Goal: Check status: Check status

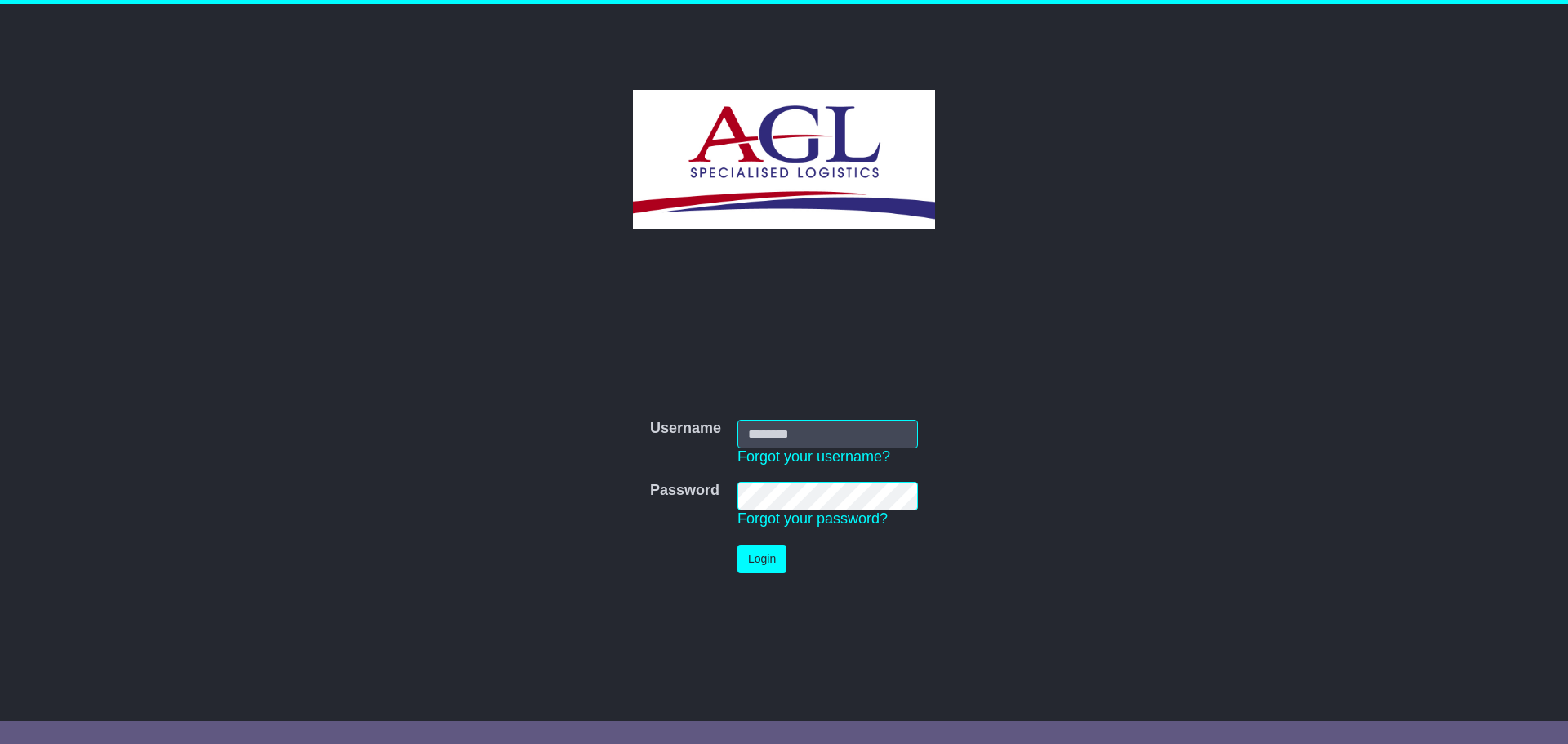
type input "***"
click at [755, 558] on button "Login" at bounding box center [762, 559] width 49 height 29
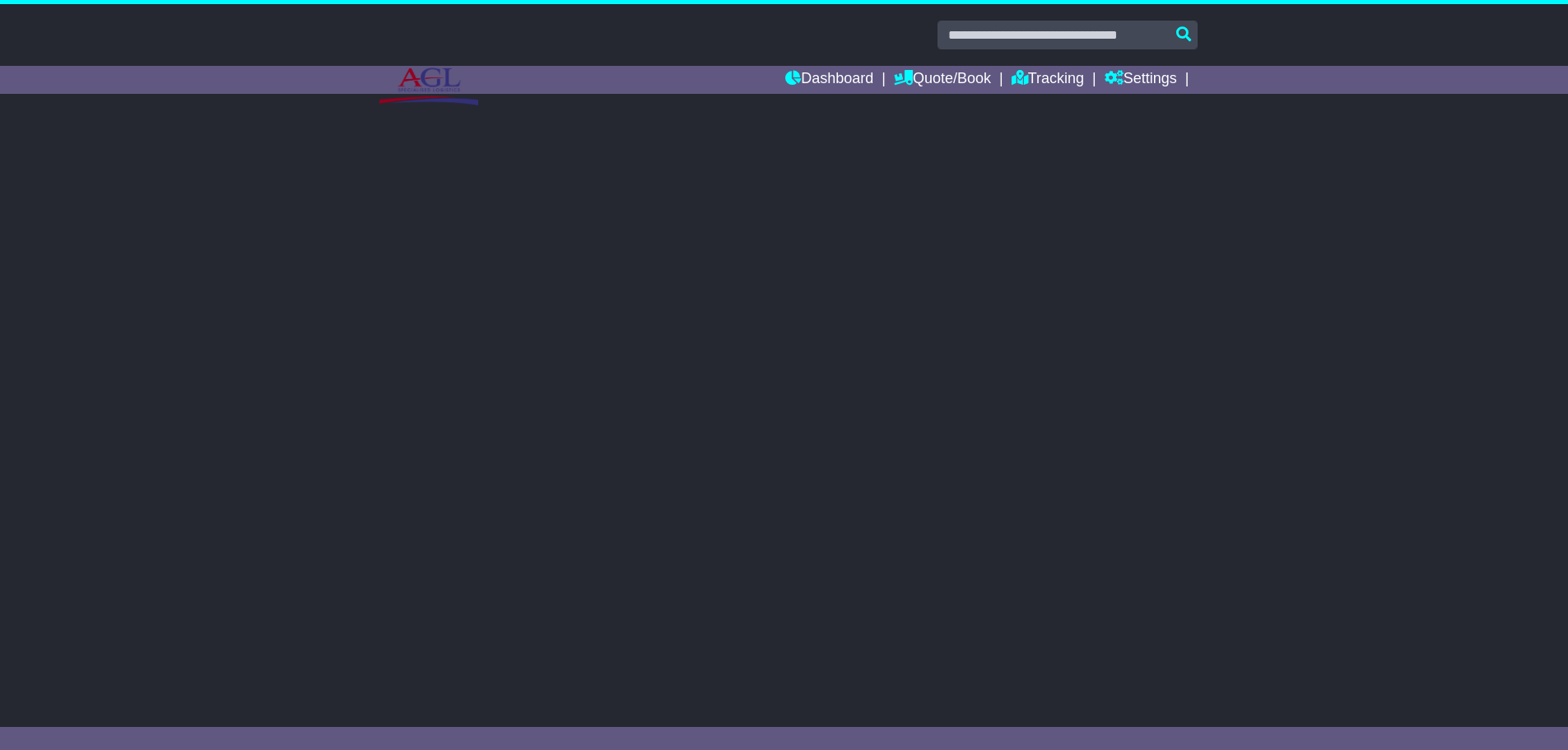
select select
select select "**"
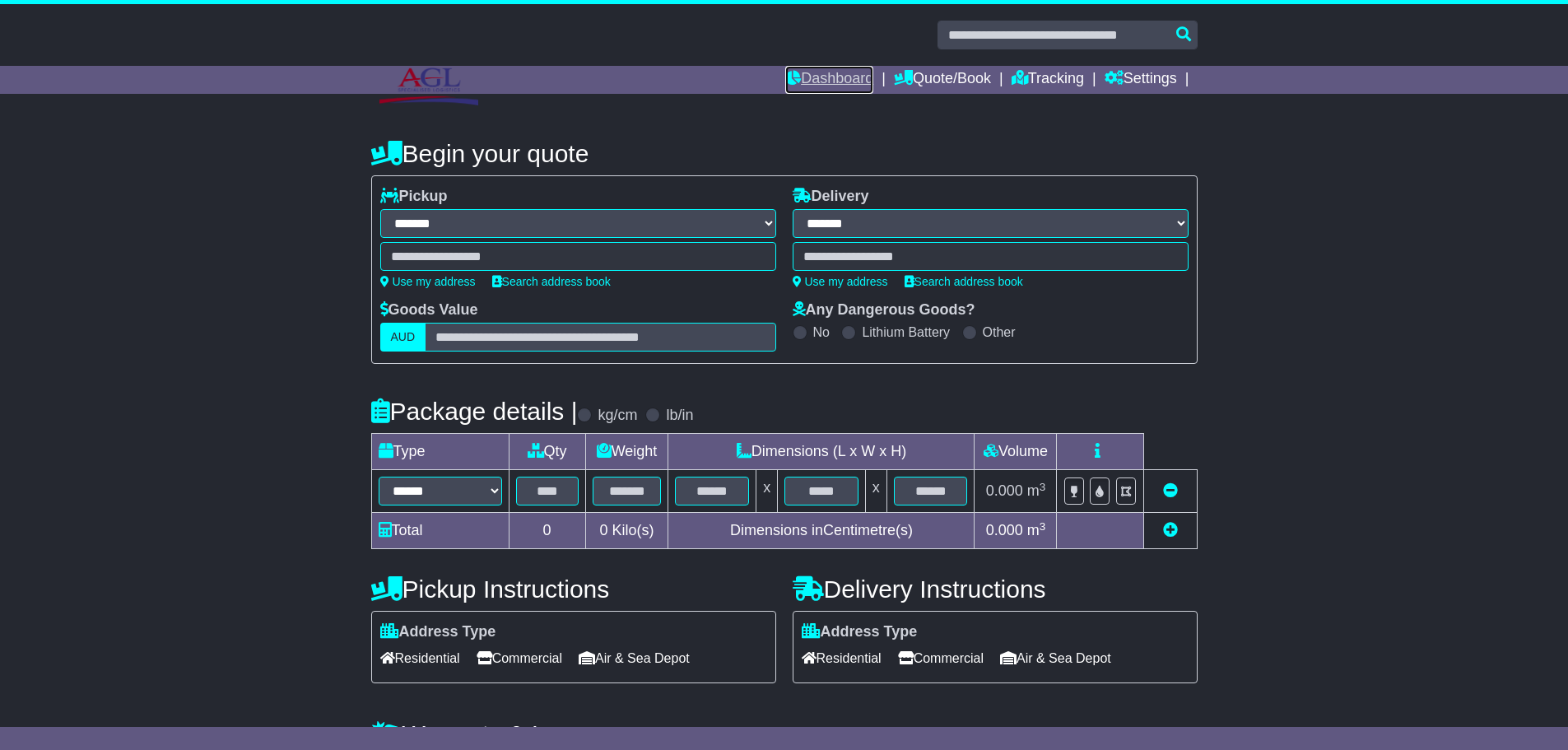
click at [822, 79] on link "Dashboard" at bounding box center [828, 79] width 88 height 28
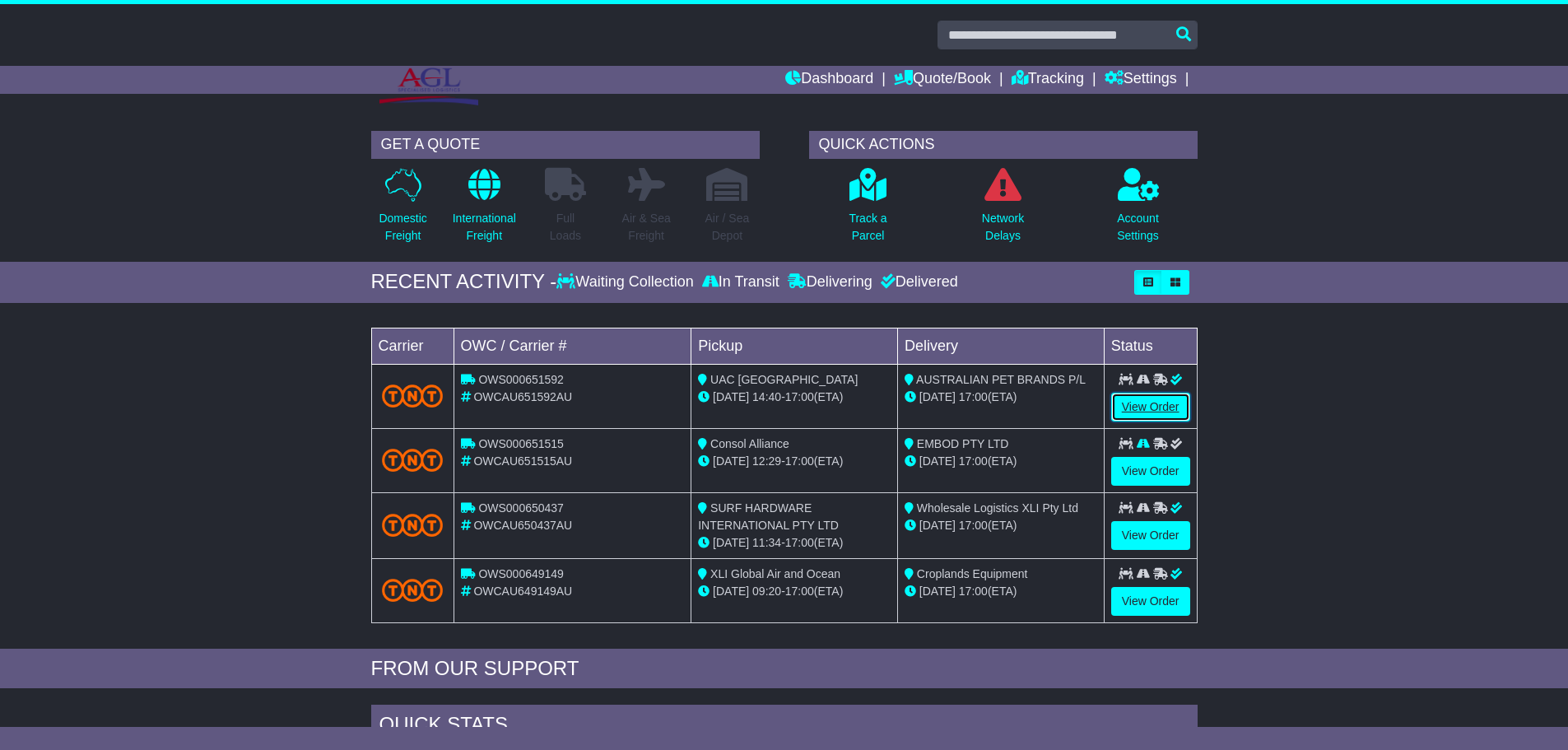
click at [1138, 401] on link "View Order" at bounding box center [1150, 407] width 79 height 29
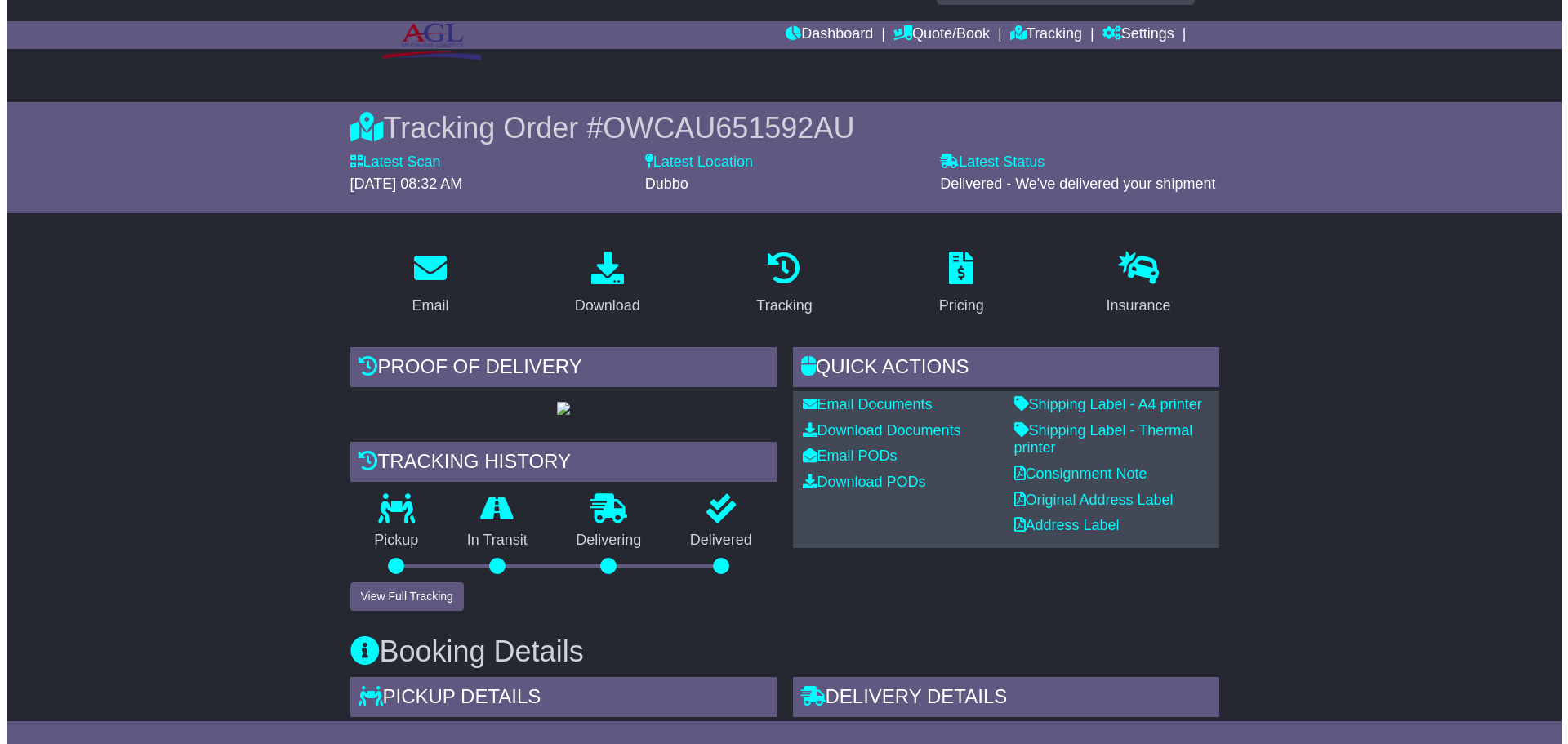
scroll to position [82, 0]
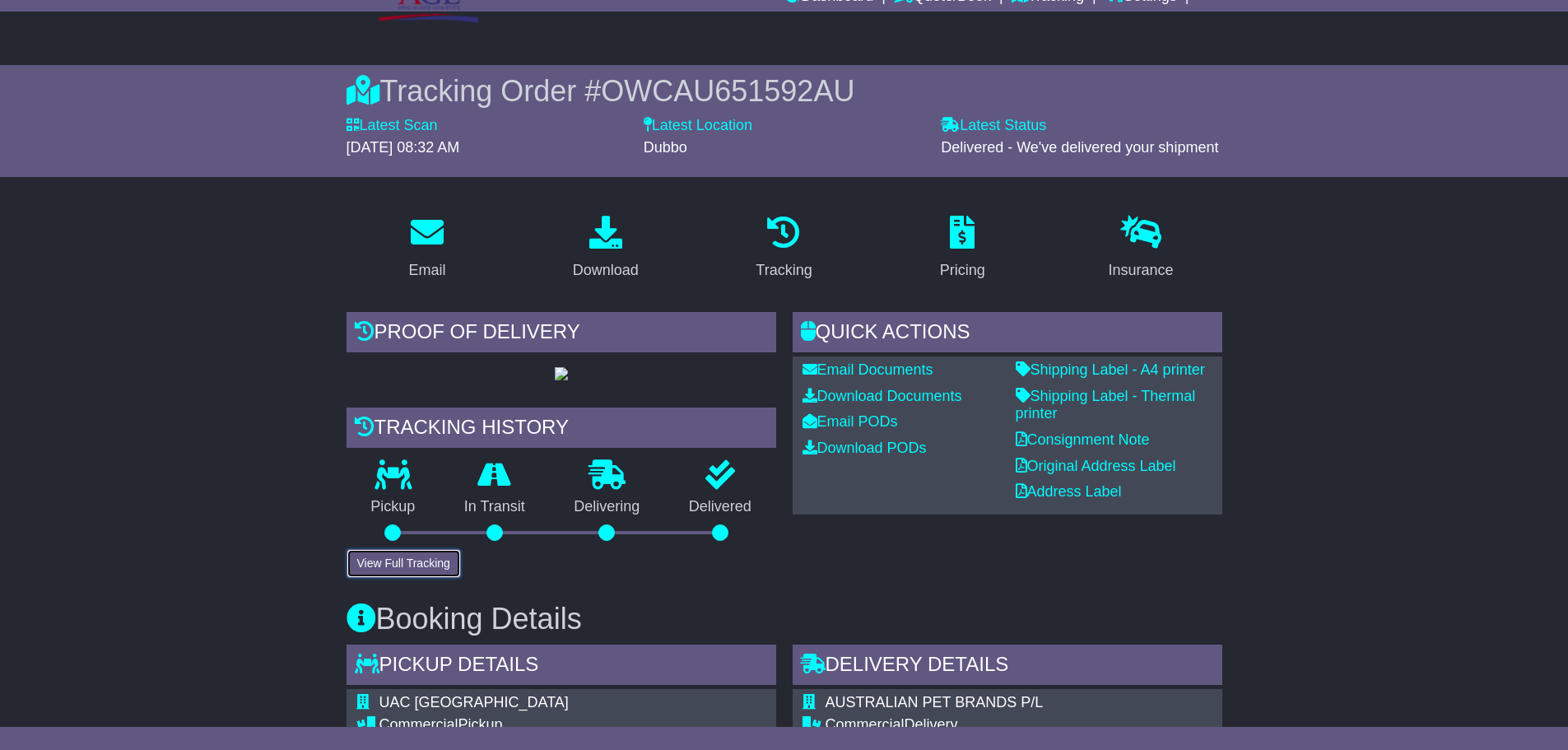
click at [426, 578] on button "View Full Tracking" at bounding box center [404, 563] width 114 height 29
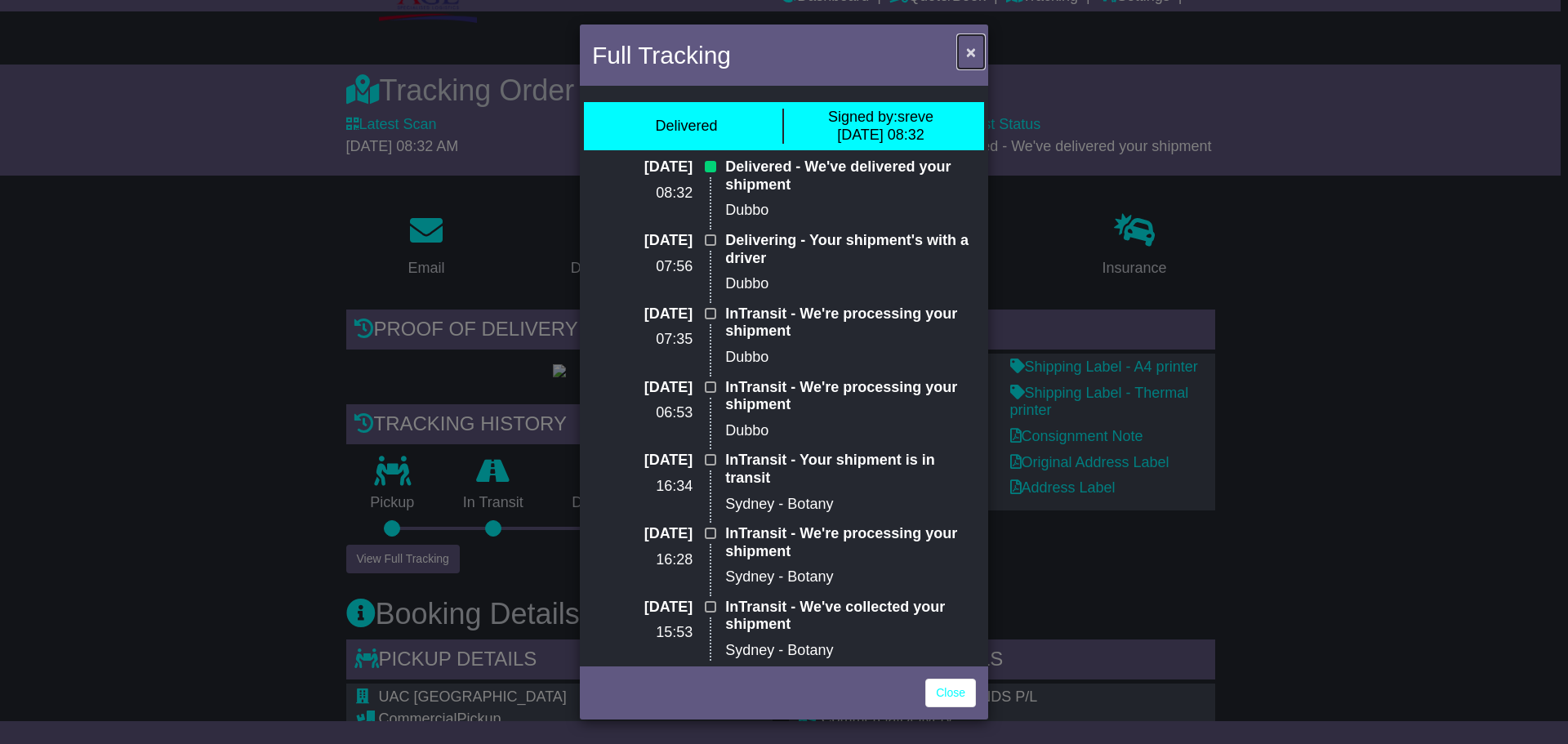
click at [963, 55] on button "×" at bounding box center [970, 52] width 26 height 34
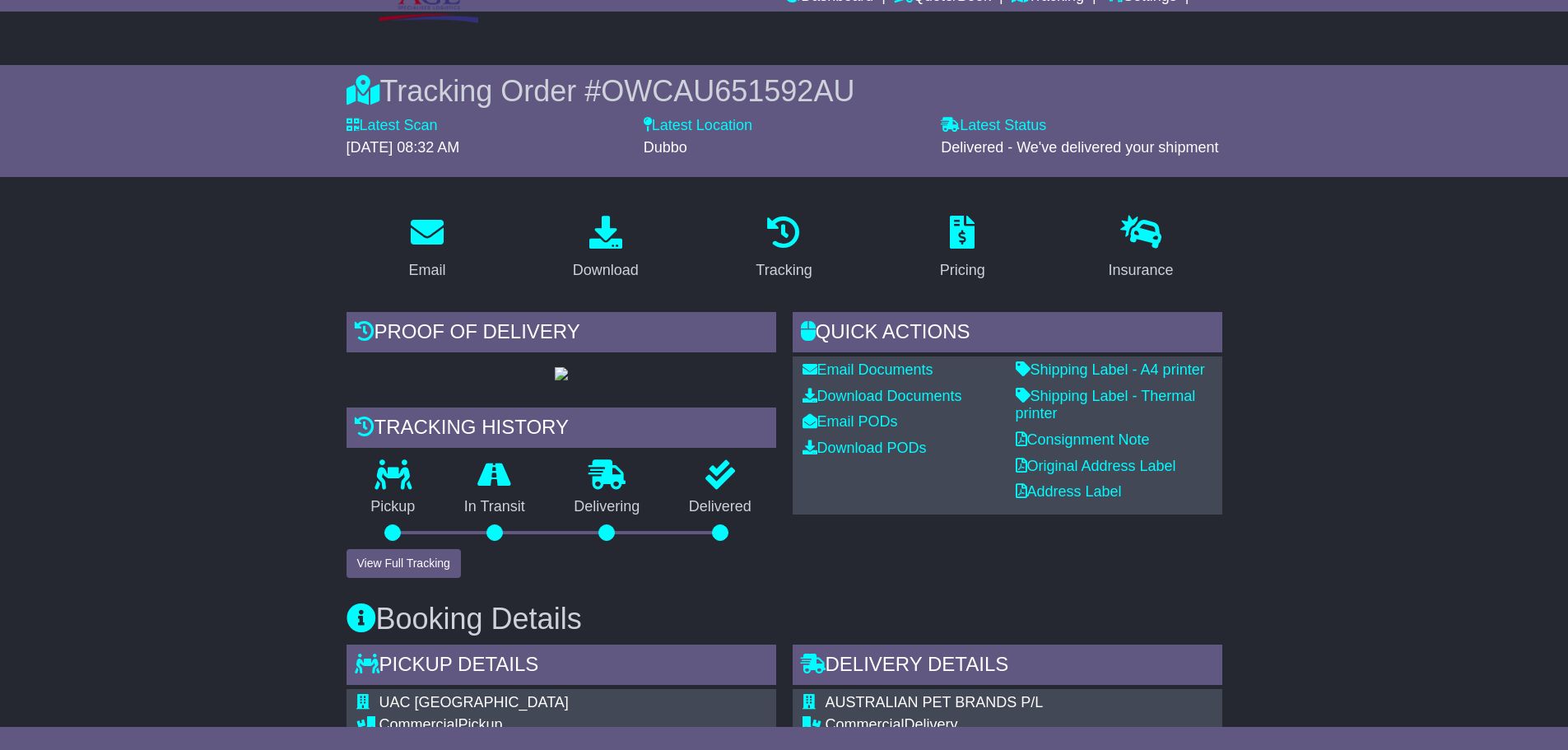
click at [402, 578] on button "View Full Tracking" at bounding box center [404, 563] width 114 height 29
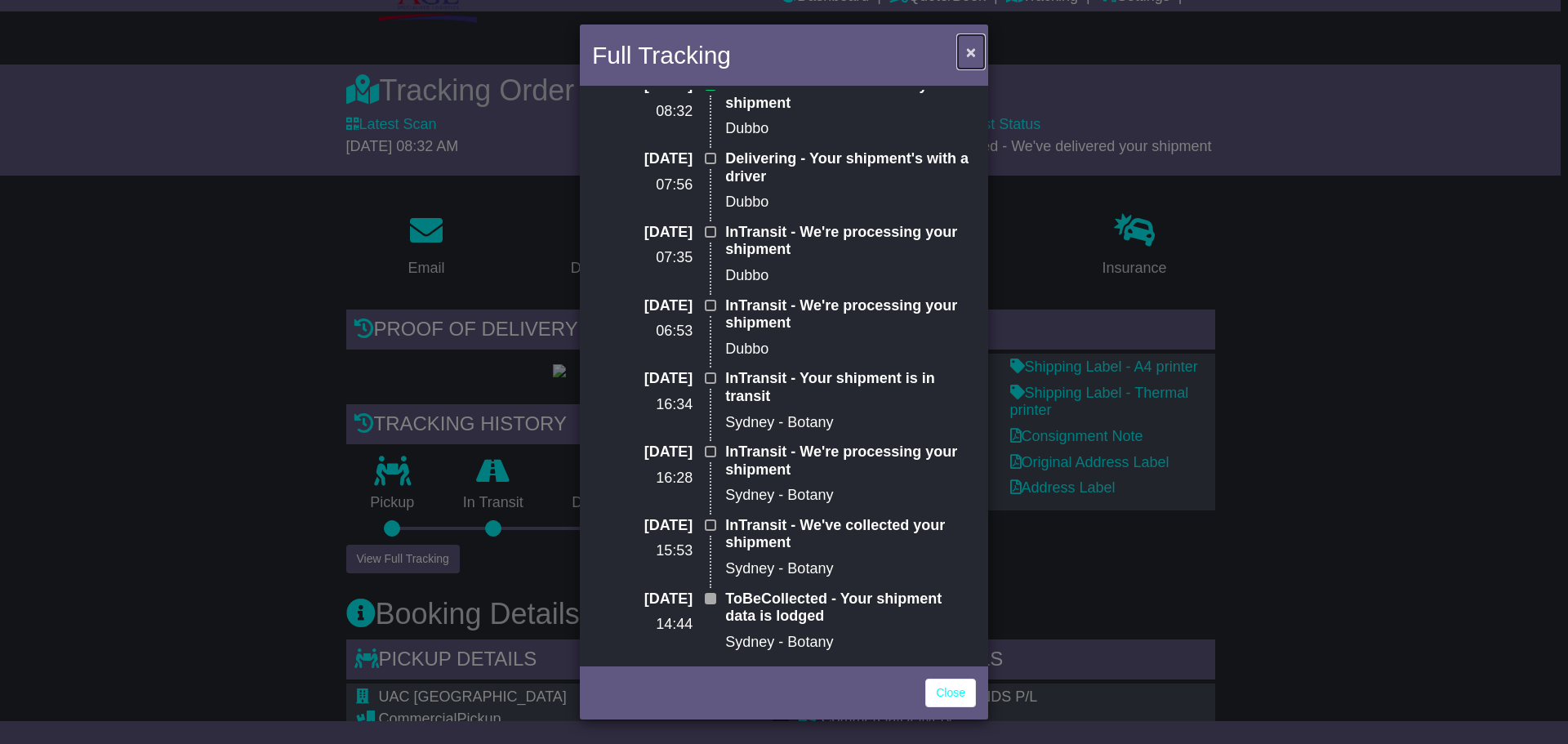
click at [964, 55] on button "×" at bounding box center [970, 52] width 26 height 34
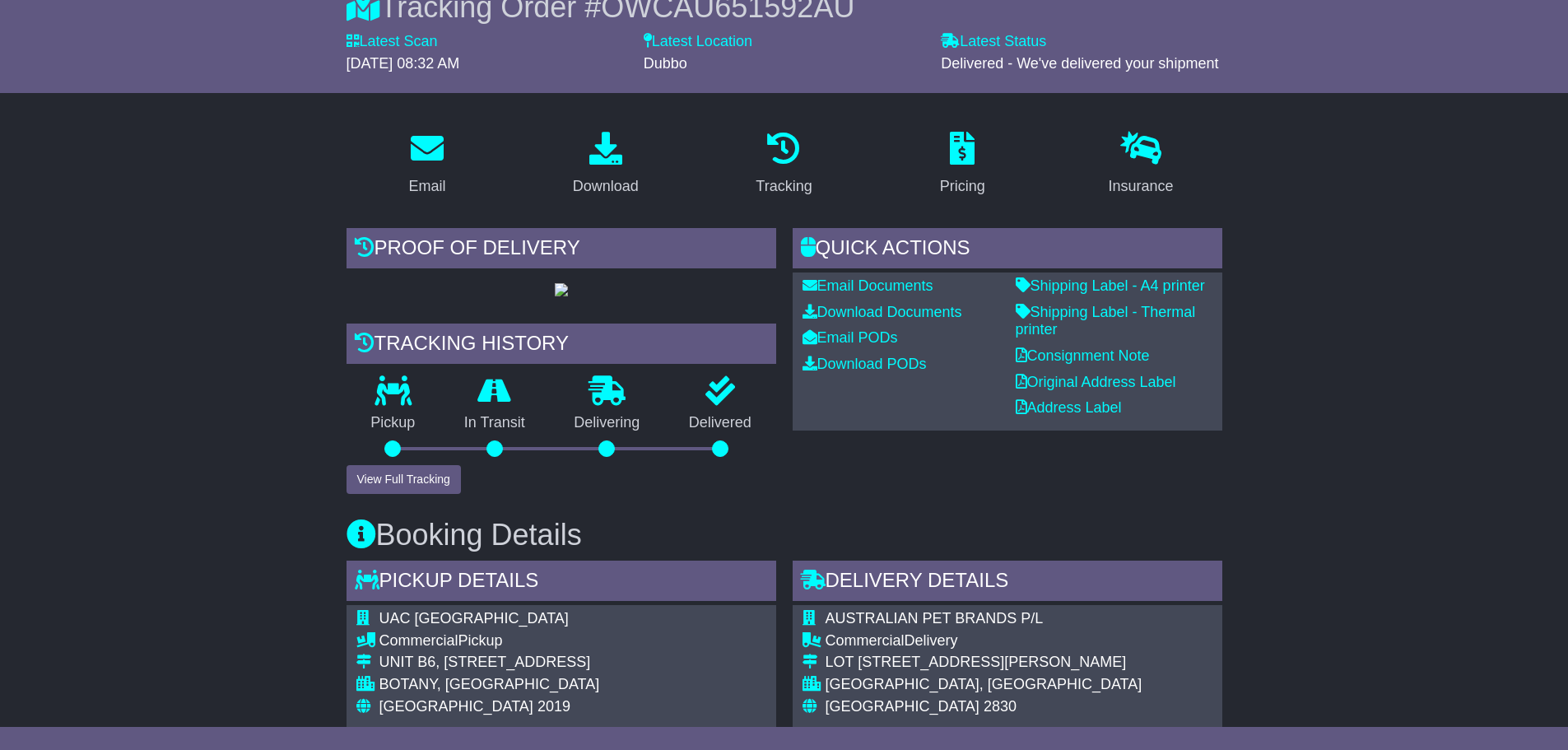
scroll to position [0, 0]
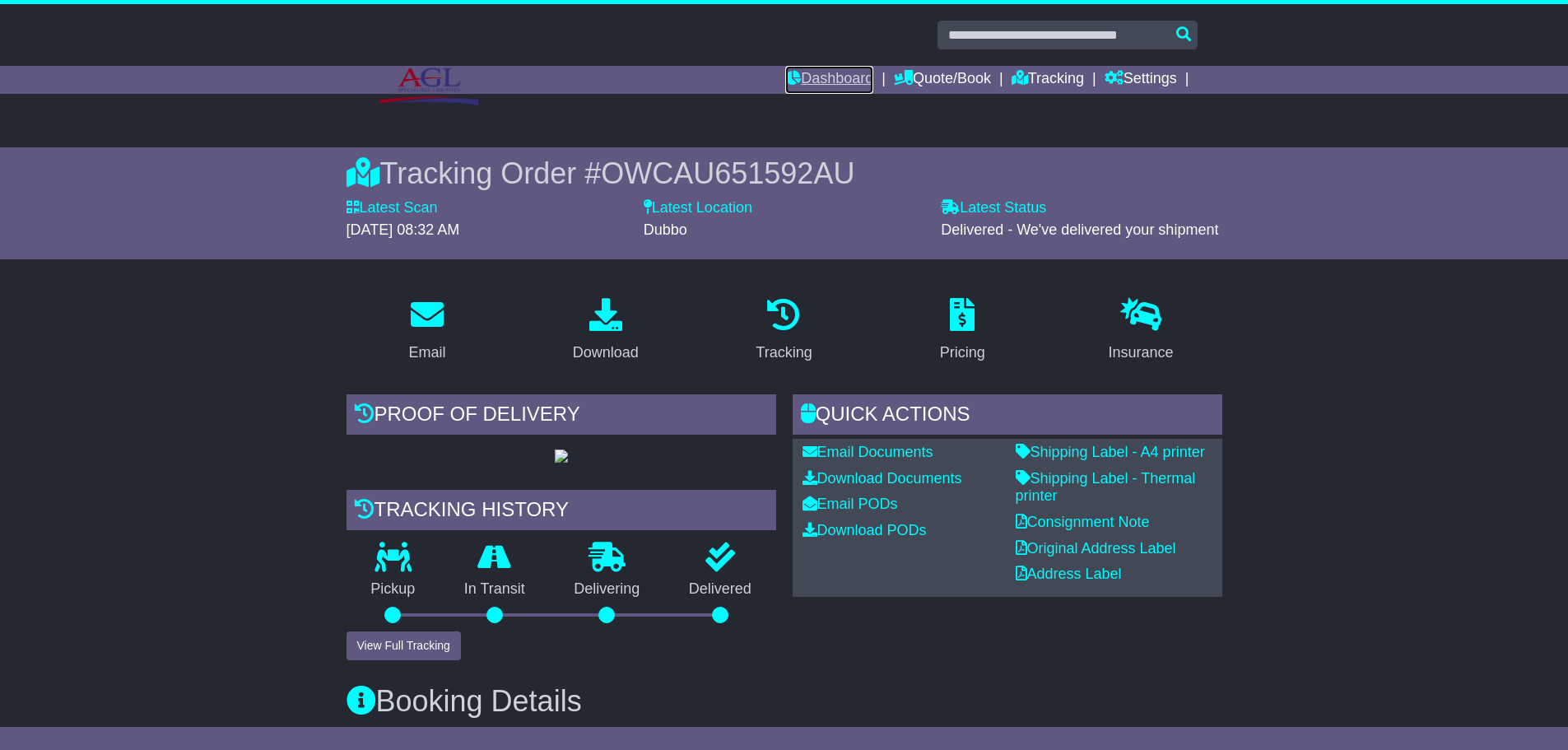
click at [809, 73] on link "Dashboard" at bounding box center [828, 79] width 88 height 28
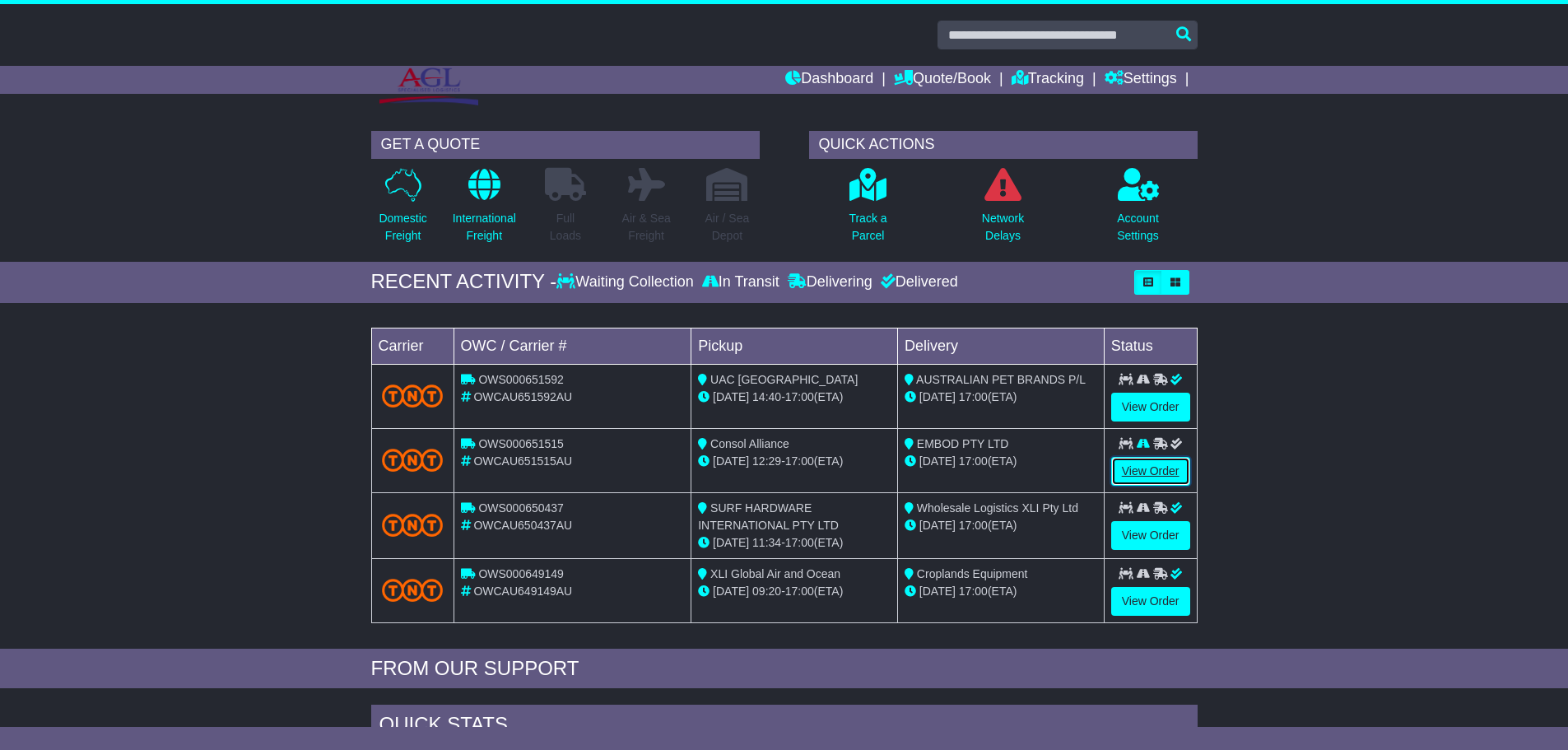
click at [1156, 477] on link "View Order" at bounding box center [1150, 471] width 79 height 29
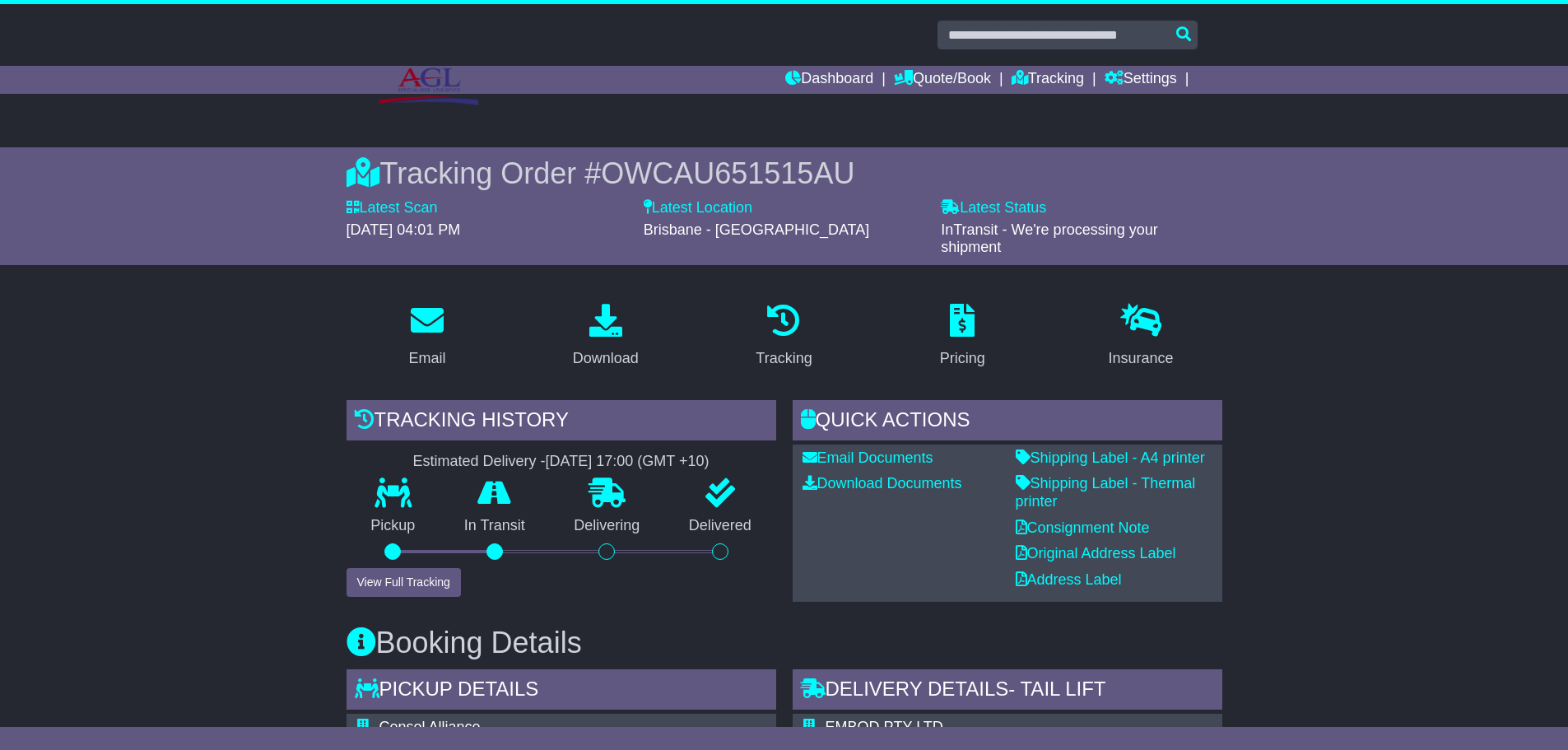
scroll to position [83, 0]
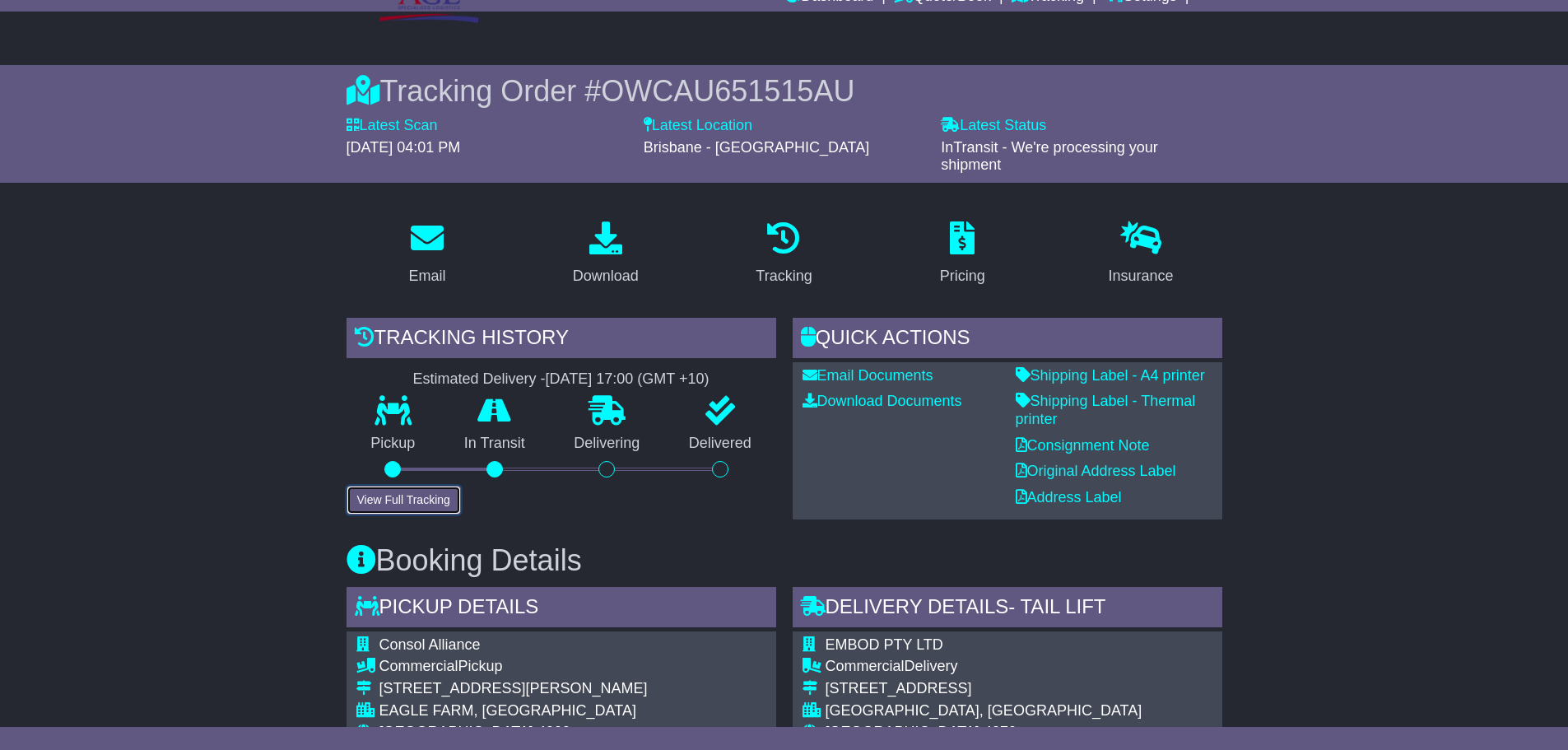
click at [425, 505] on button "View Full Tracking" at bounding box center [404, 500] width 114 height 29
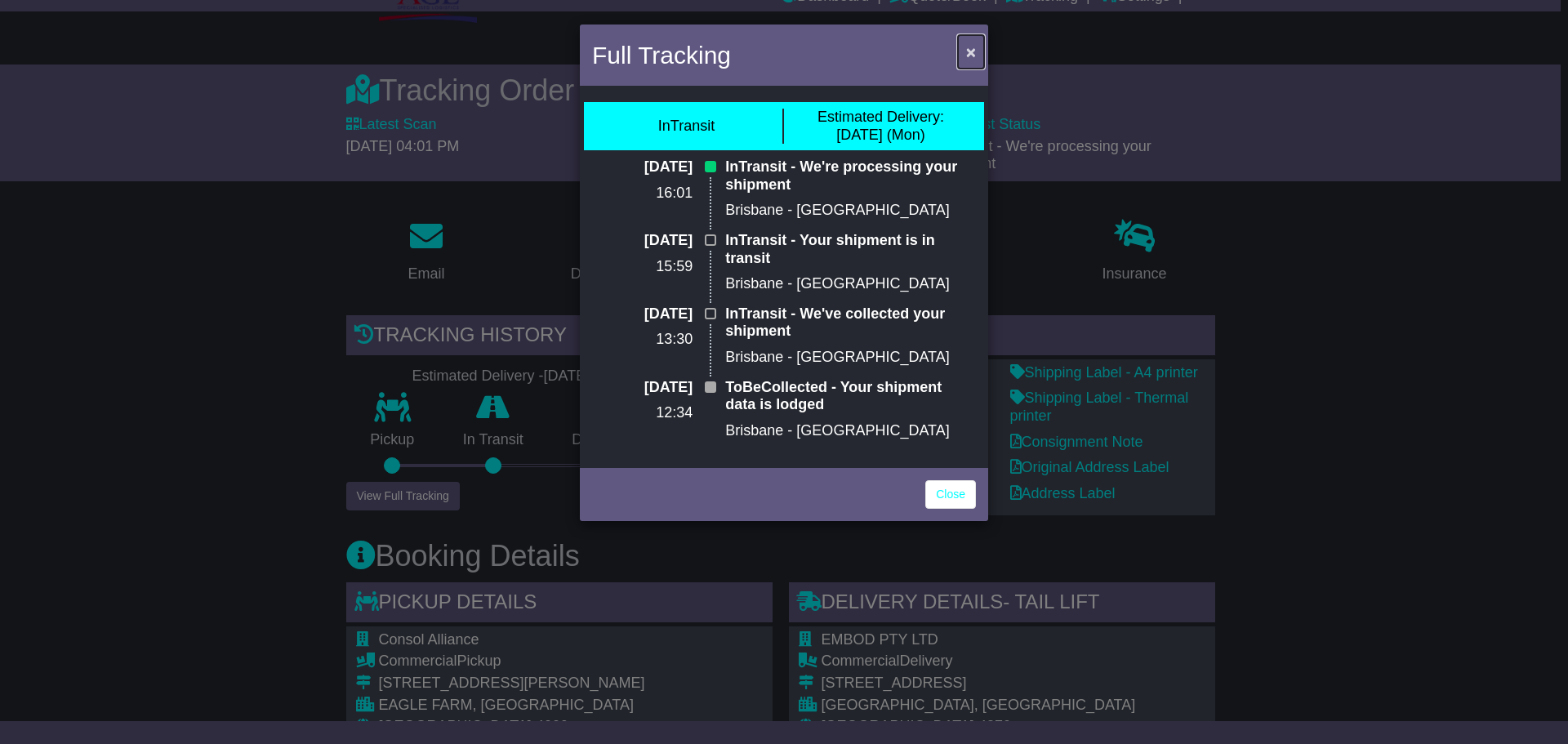
click at [971, 53] on span "×" at bounding box center [971, 52] width 10 height 19
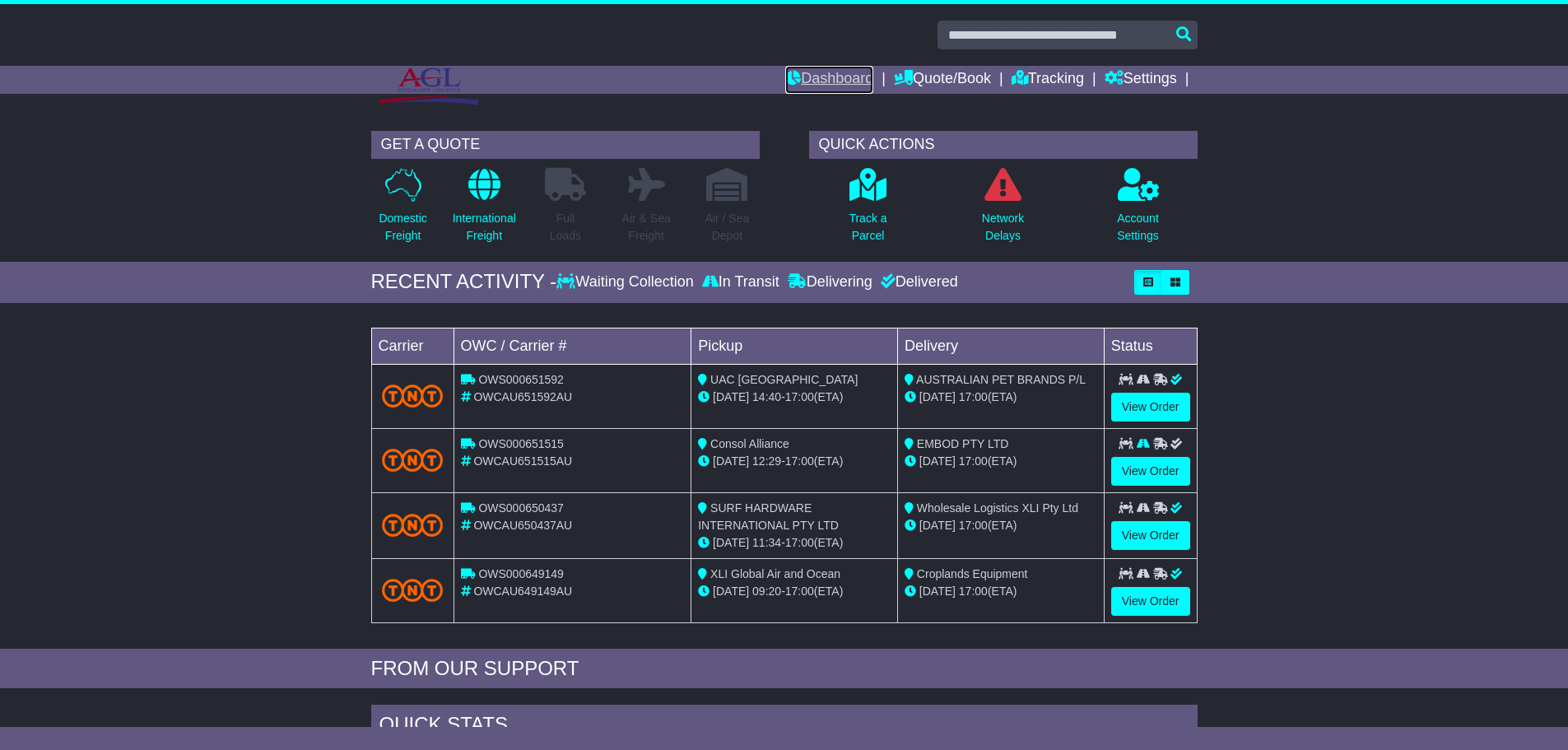
click at [822, 84] on link "Dashboard" at bounding box center [828, 79] width 88 height 28
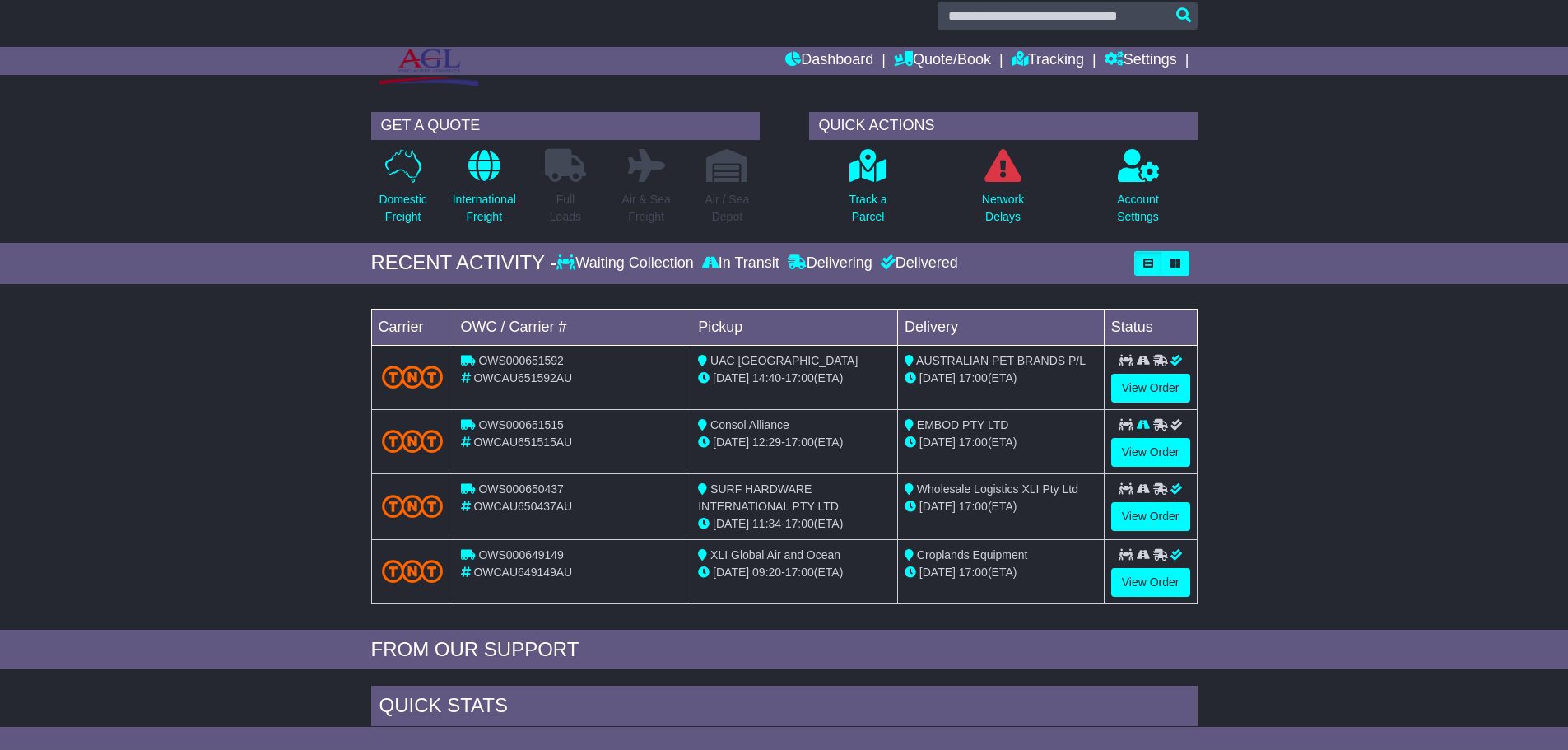
scroll to position [12, 0]
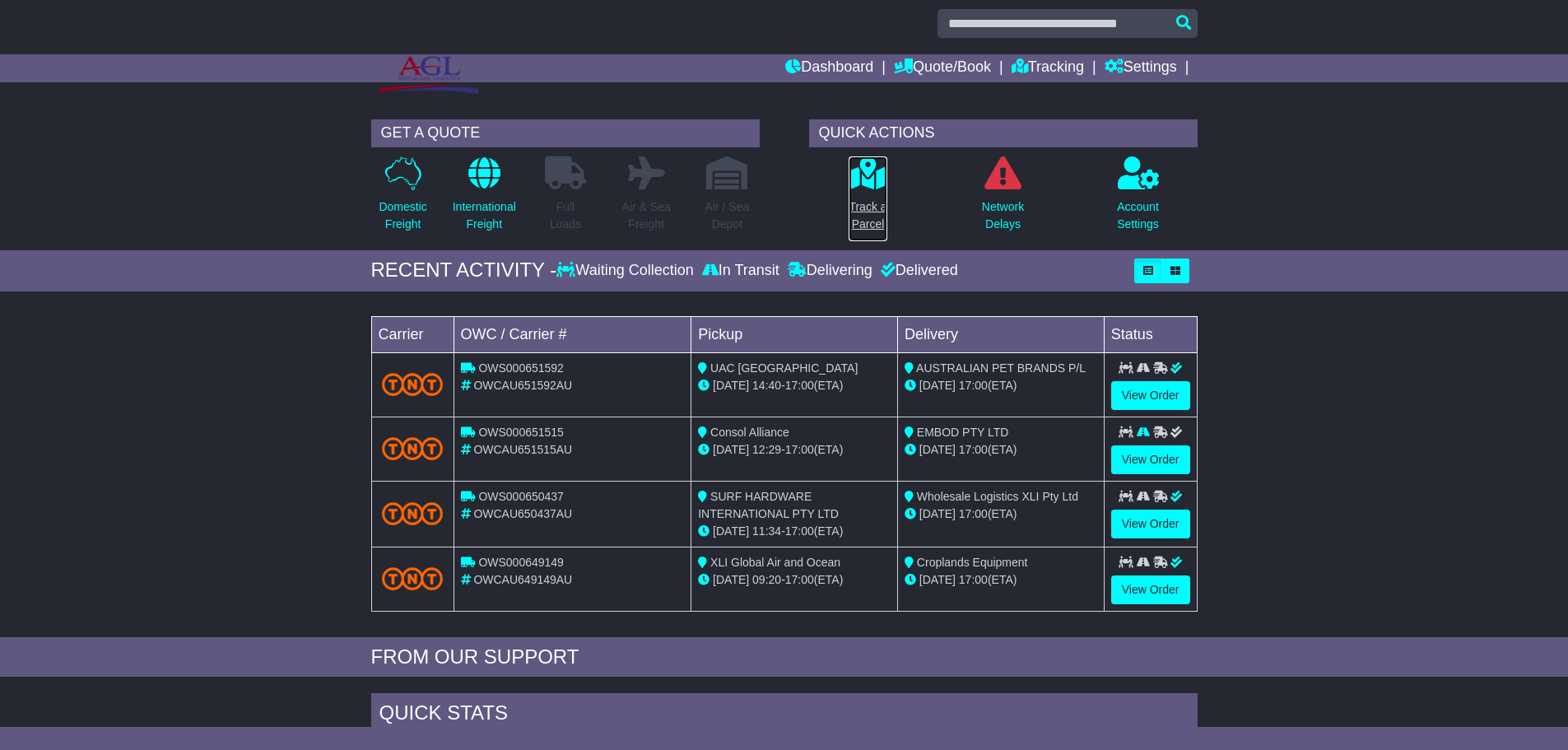
click at [856, 182] on icon at bounding box center [868, 173] width 37 height 33
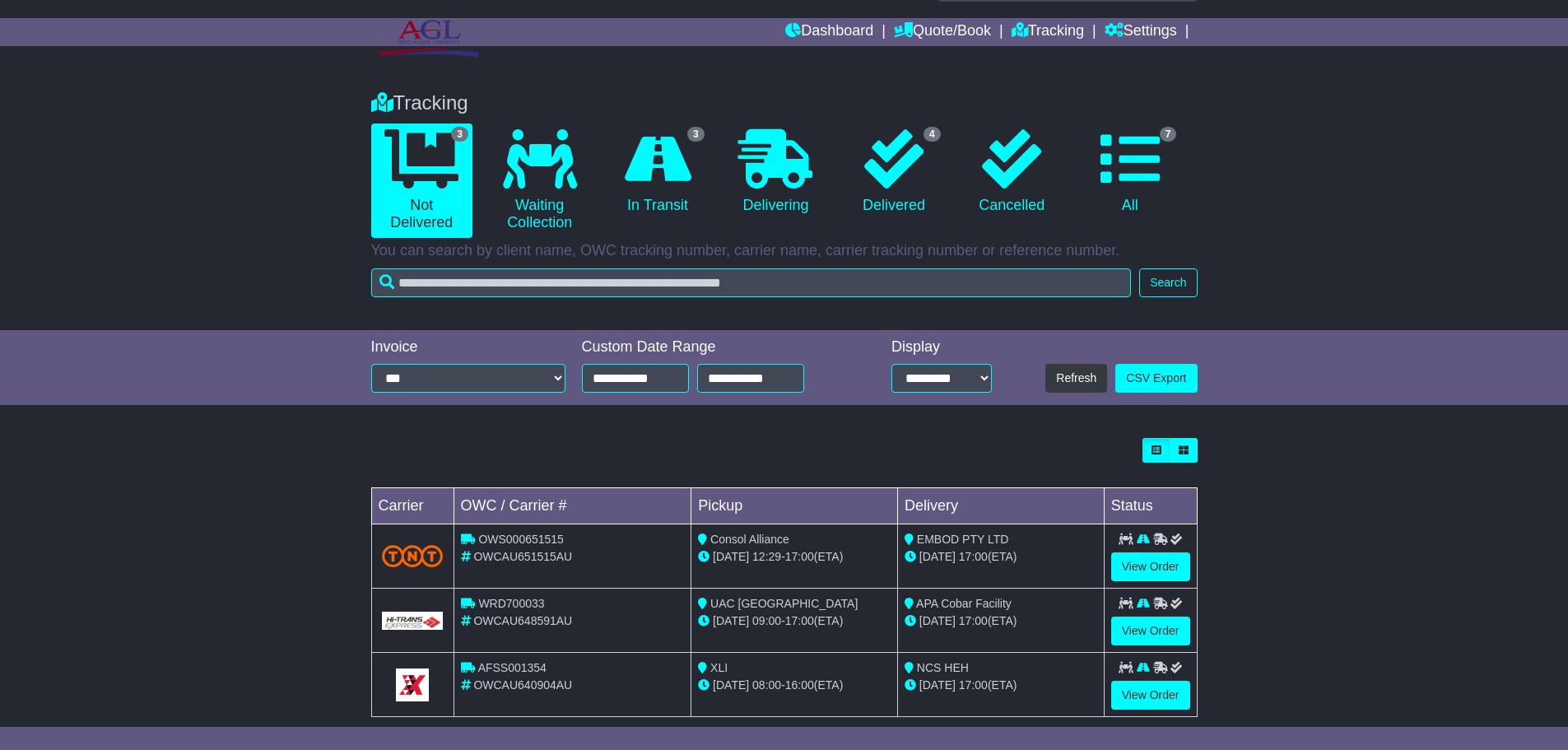
scroll to position [73, 0]
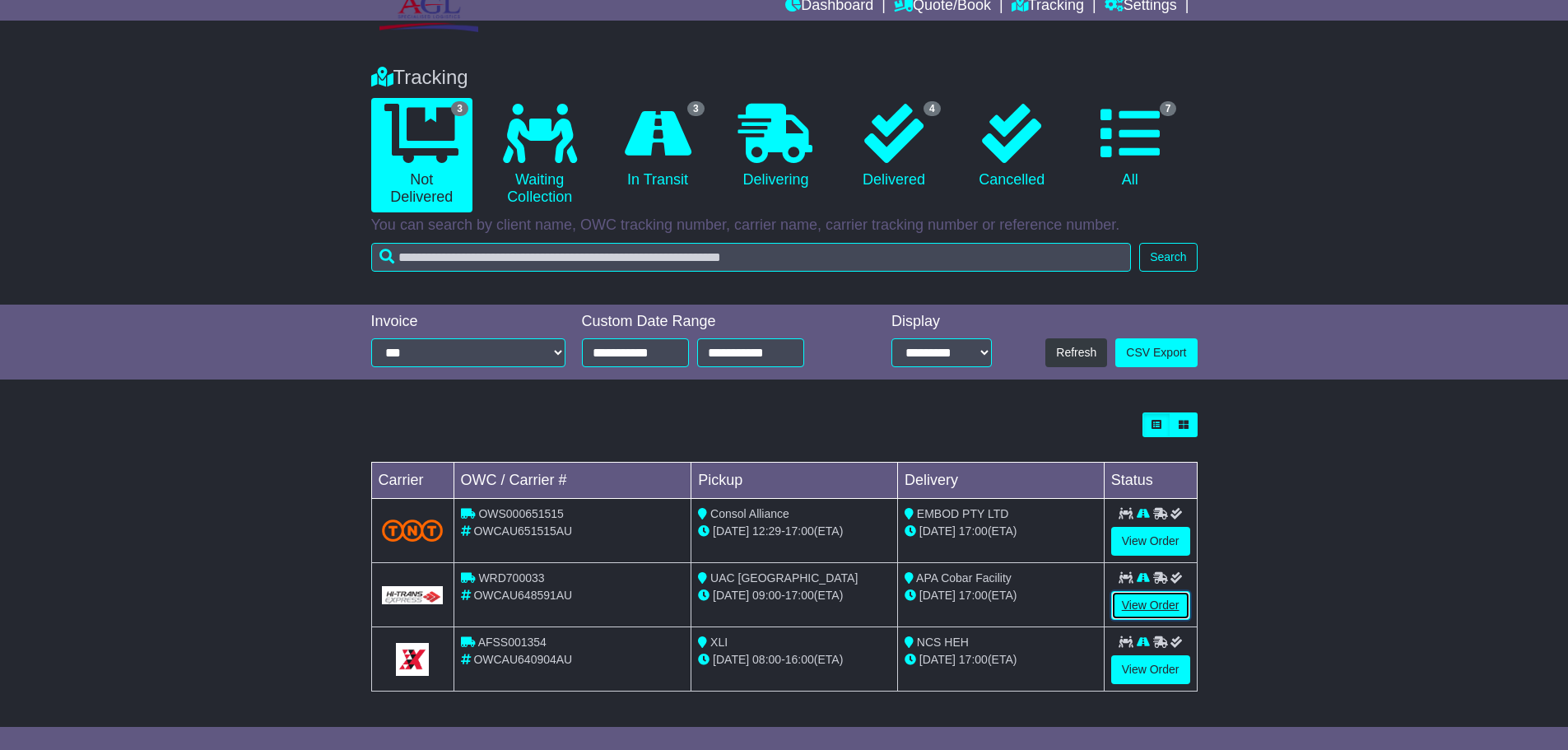
click at [1144, 603] on link "View Order" at bounding box center [1150, 606] width 79 height 29
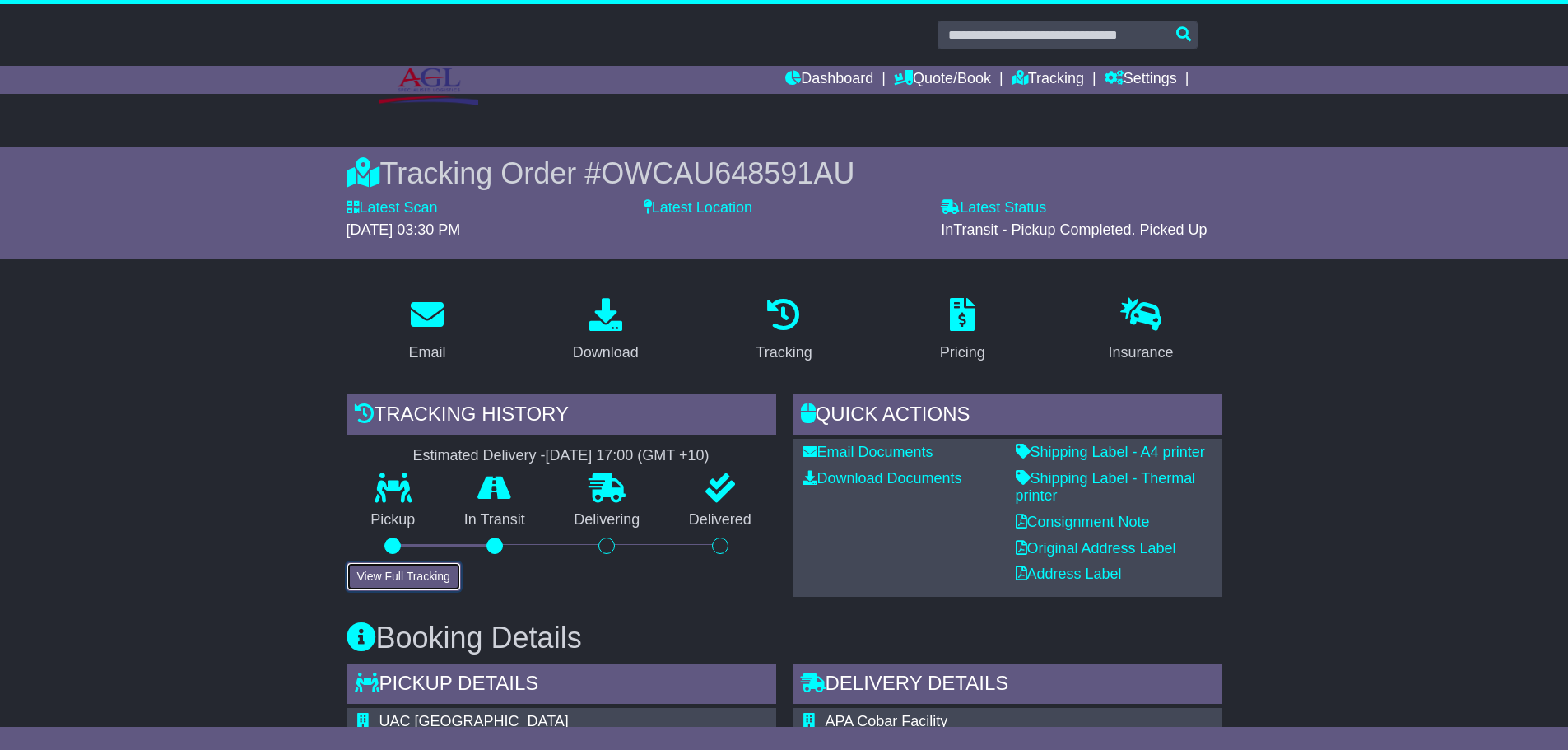
click at [414, 583] on button "View Full Tracking" at bounding box center [404, 577] width 114 height 29
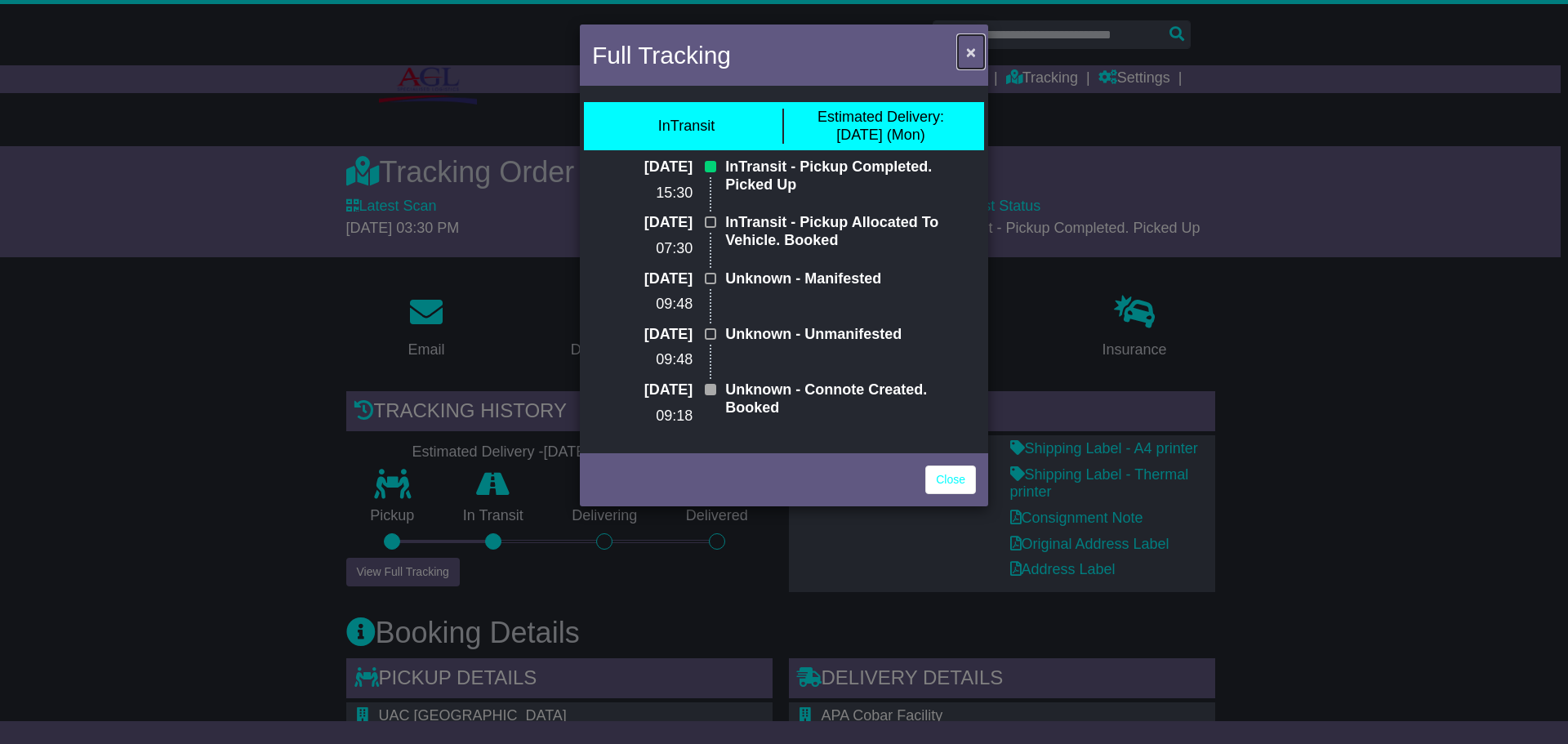
click at [968, 52] on span "×" at bounding box center [971, 52] width 10 height 19
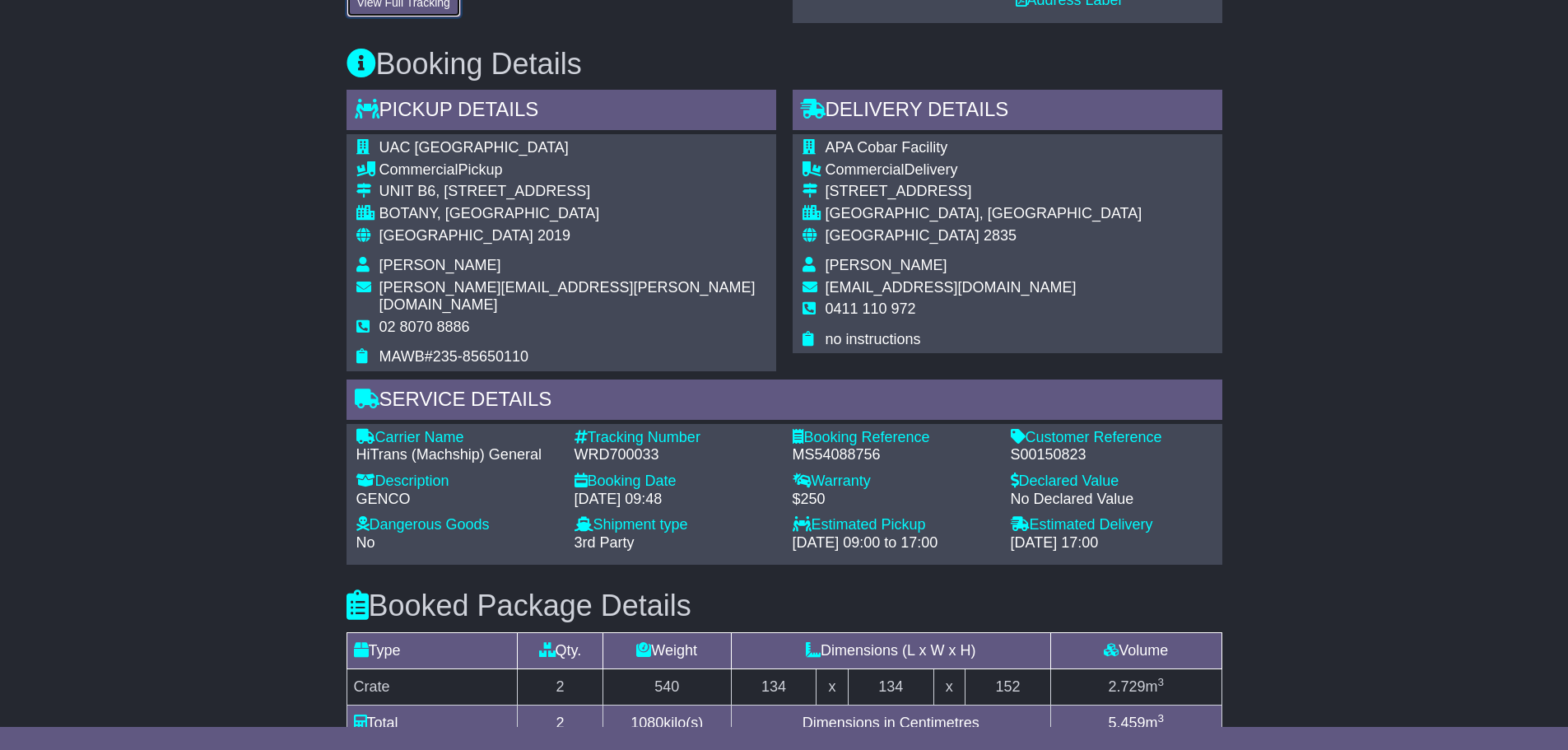
scroll to position [659, 0]
